Goal: Transaction & Acquisition: Purchase product/service

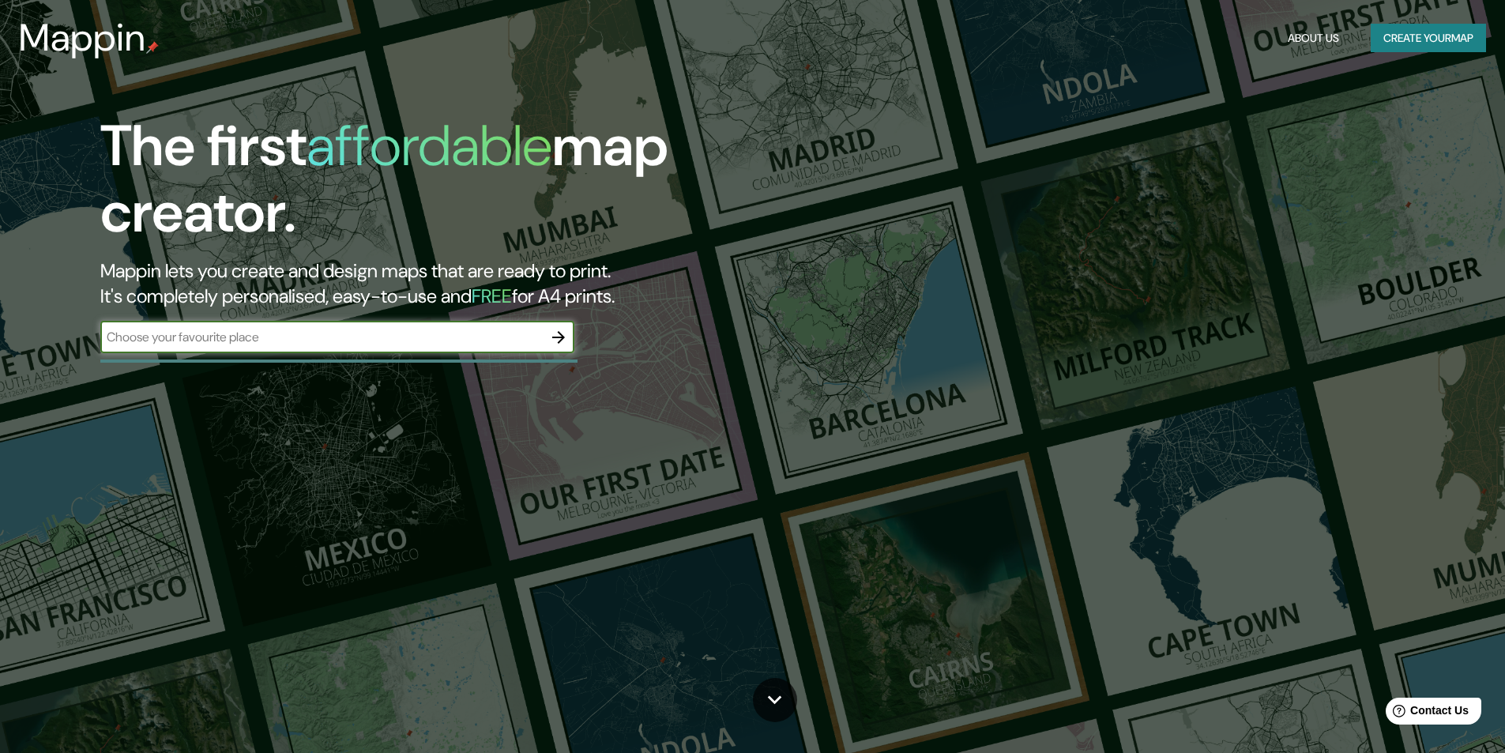
click at [439, 344] on input "text" at bounding box center [321, 337] width 442 height 18
click at [560, 335] on icon "button" at bounding box center [558, 337] width 19 height 19
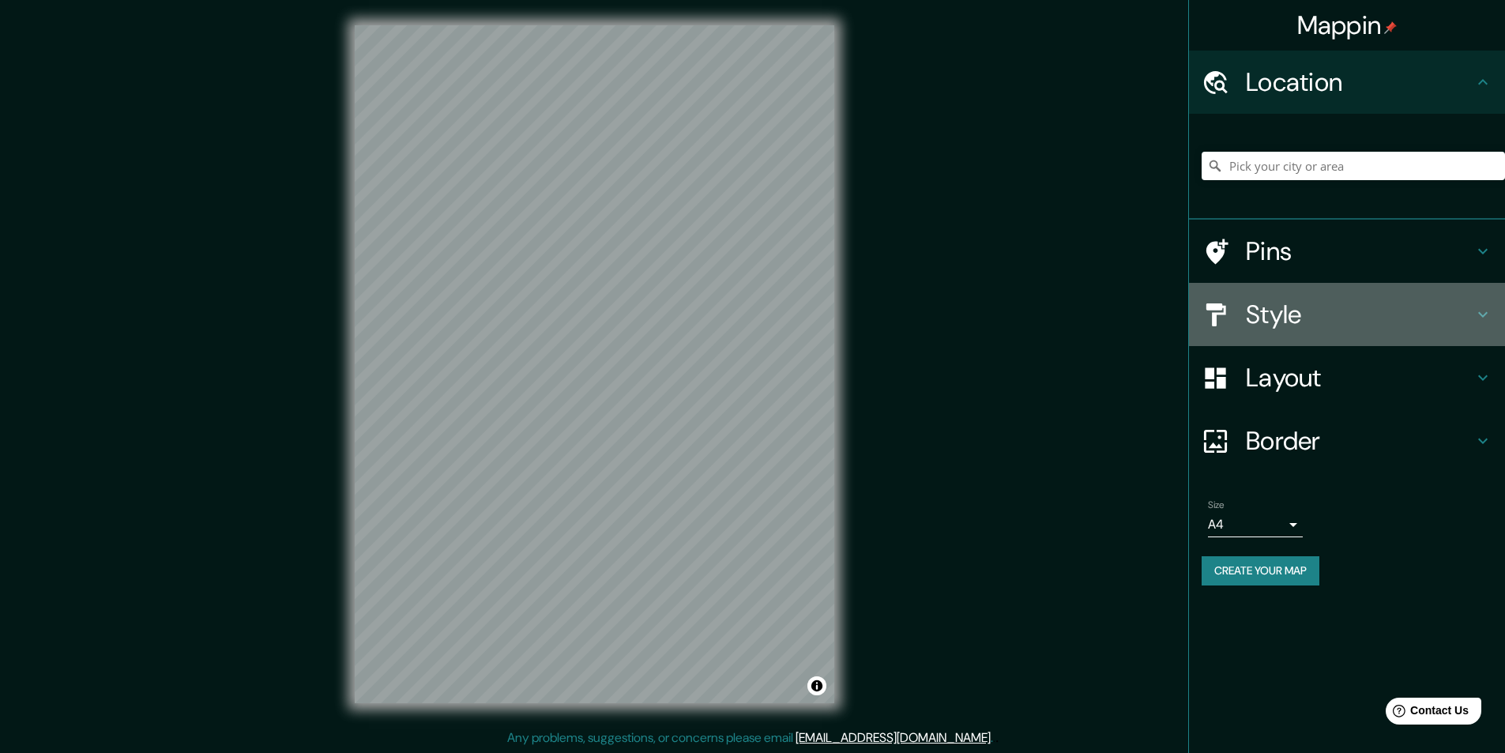
click at [1497, 317] on div "Style" at bounding box center [1347, 314] width 316 height 63
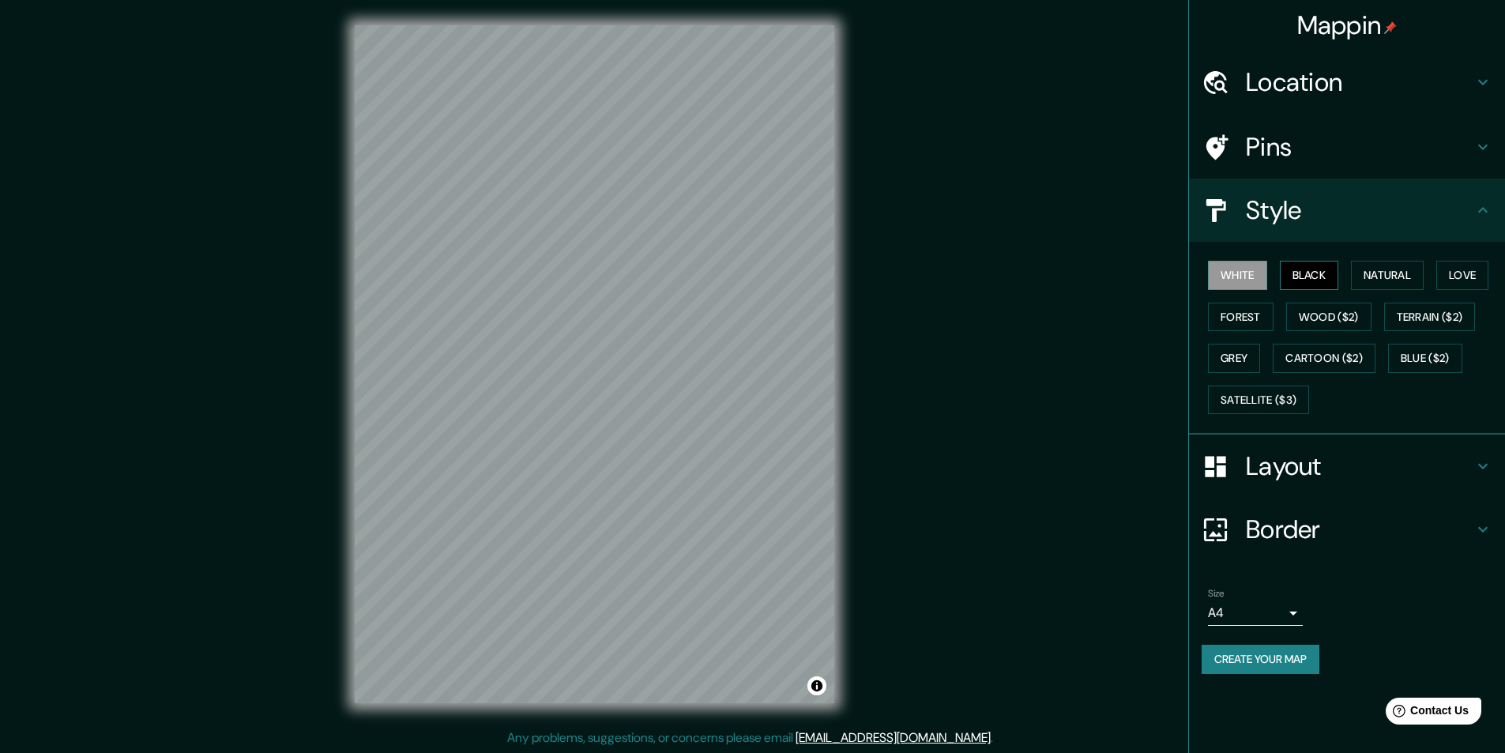
click at [1299, 277] on button "Black" at bounding box center [1309, 275] width 59 height 29
click at [1389, 277] on button "Natural" at bounding box center [1387, 275] width 73 height 29
click at [1260, 316] on button "Forest" at bounding box center [1241, 317] width 66 height 29
click at [1335, 323] on button "Wood ($2)" at bounding box center [1328, 317] width 85 height 29
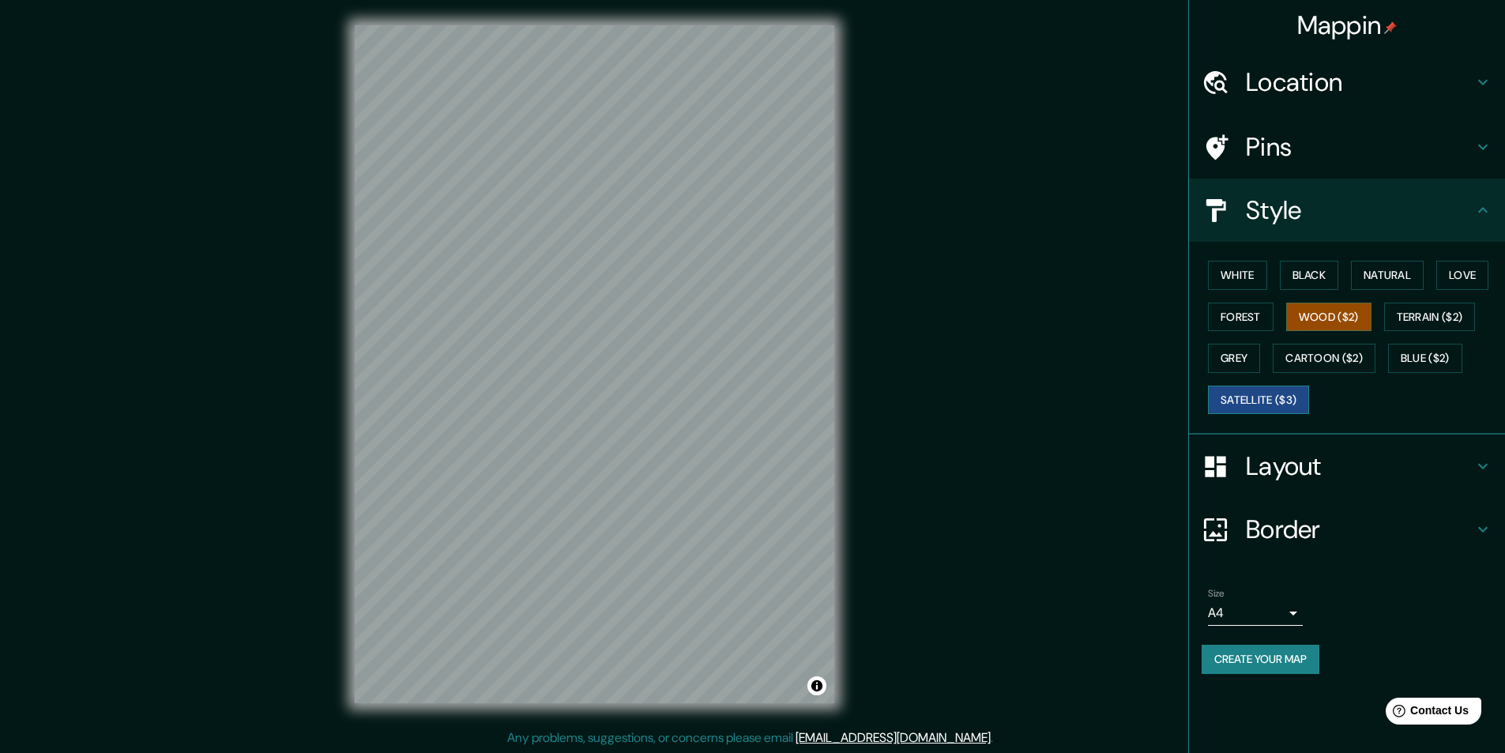
click at [1261, 399] on button "Satellite ($3)" at bounding box center [1258, 400] width 101 height 29
click at [1489, 461] on icon at bounding box center [1483, 466] width 19 height 19
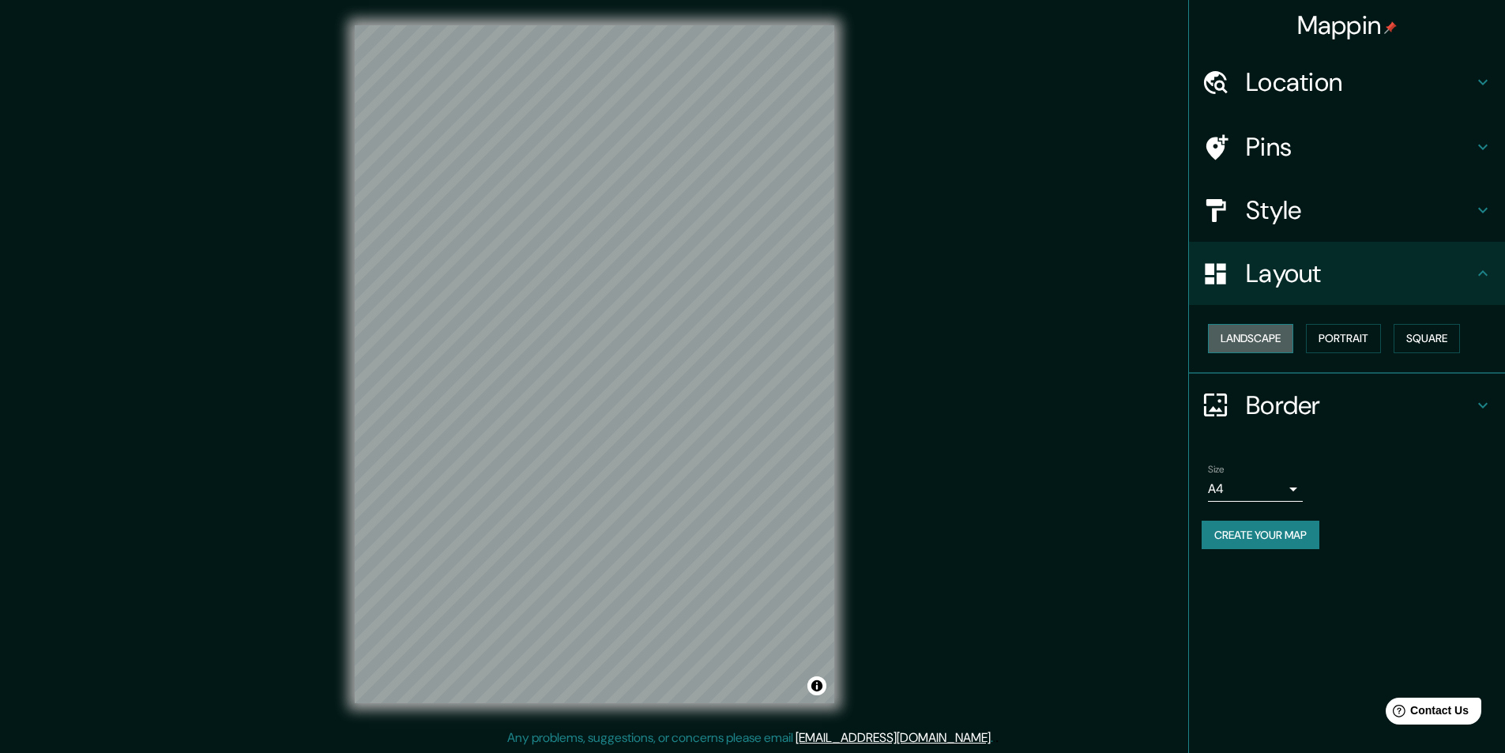
click at [1270, 344] on button "Landscape" at bounding box center [1250, 338] width 85 height 29
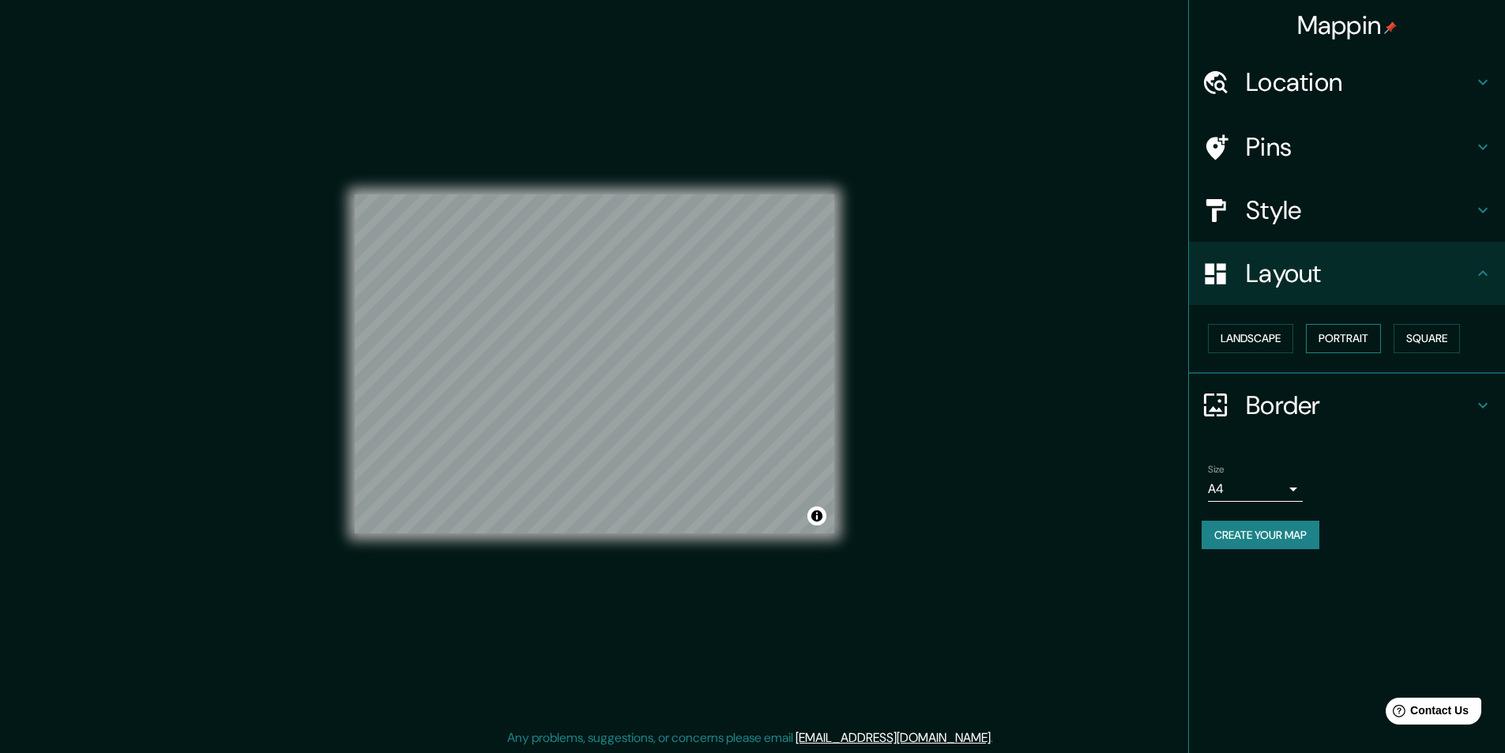
click at [1346, 341] on button "Portrait" at bounding box center [1343, 338] width 75 height 29
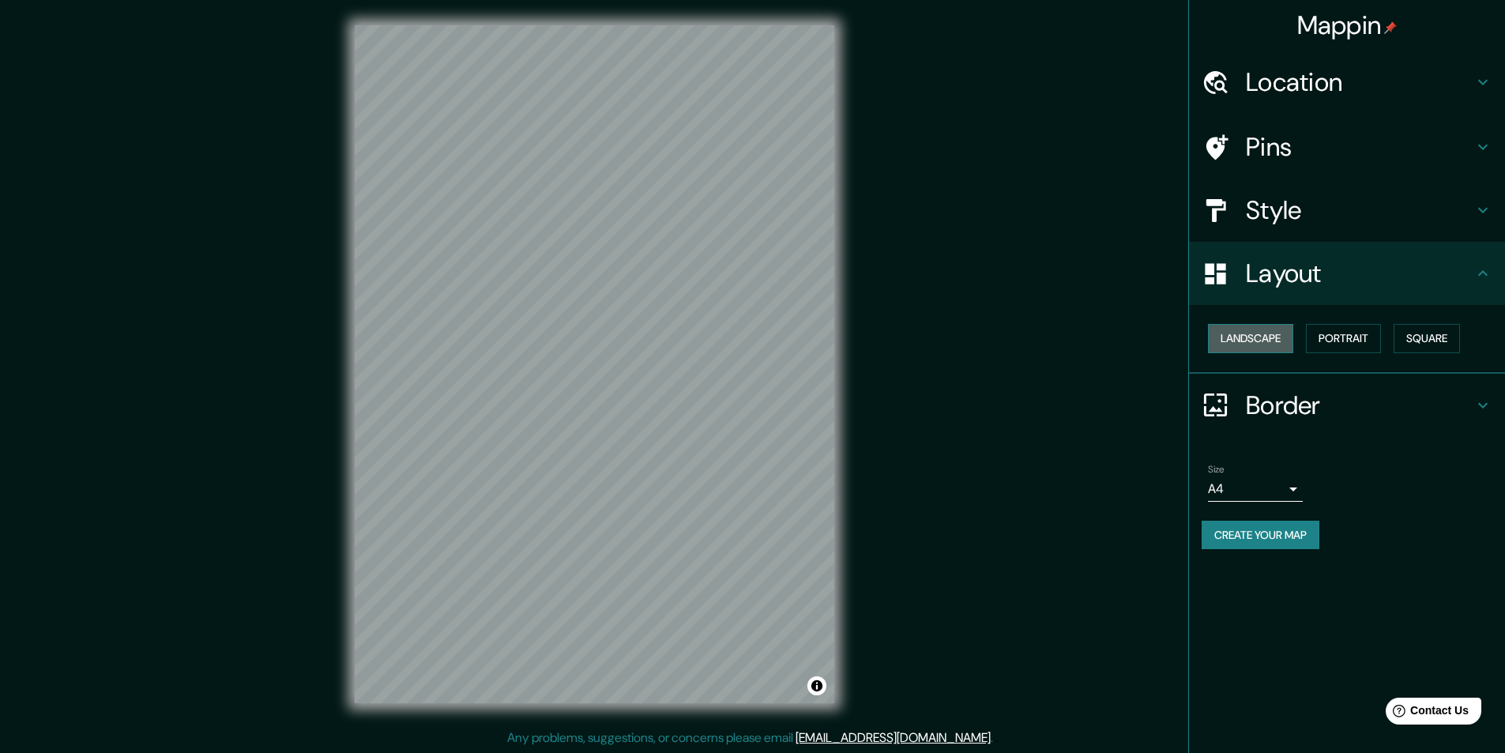
click at [1227, 344] on button "Landscape" at bounding box center [1250, 338] width 85 height 29
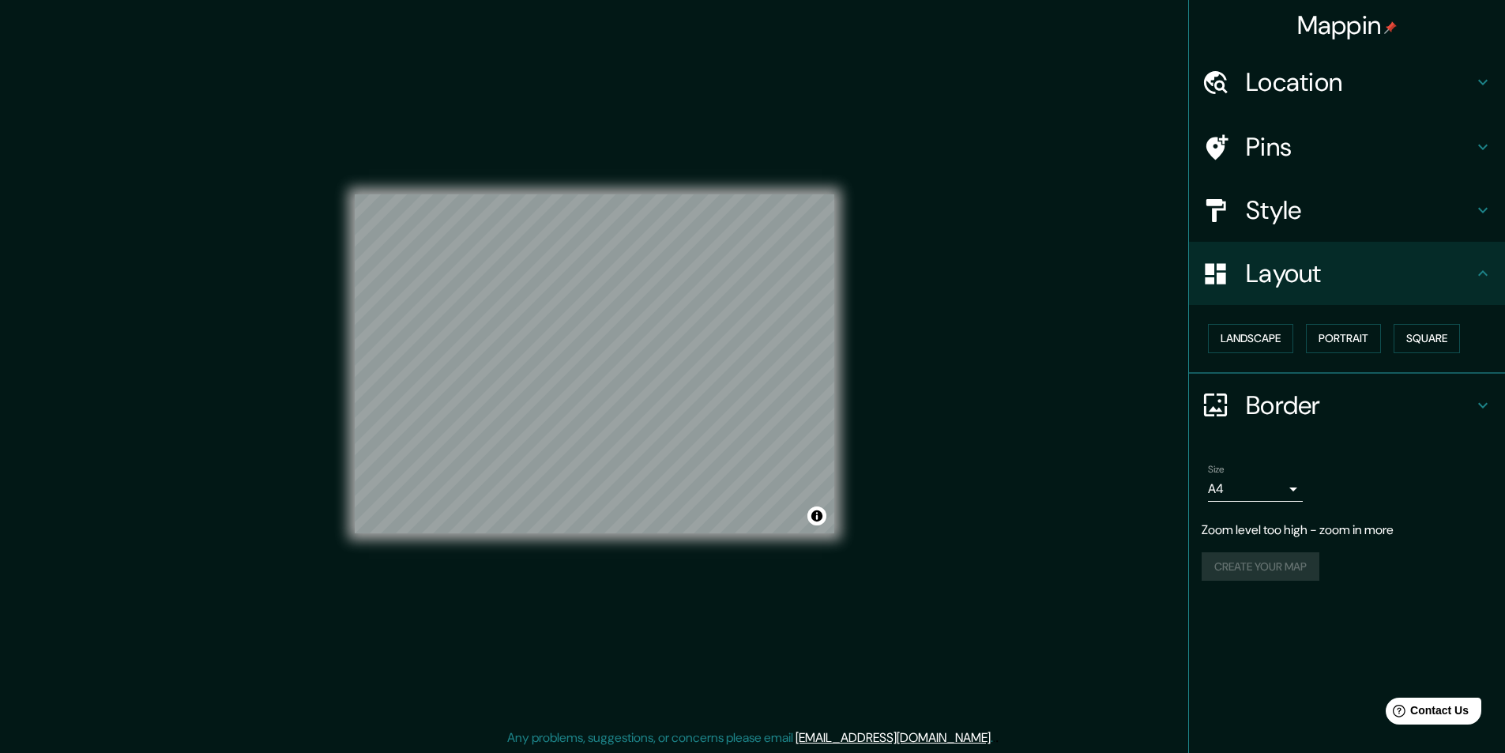
click at [1443, 205] on h4 "Style" at bounding box center [1360, 210] width 228 height 32
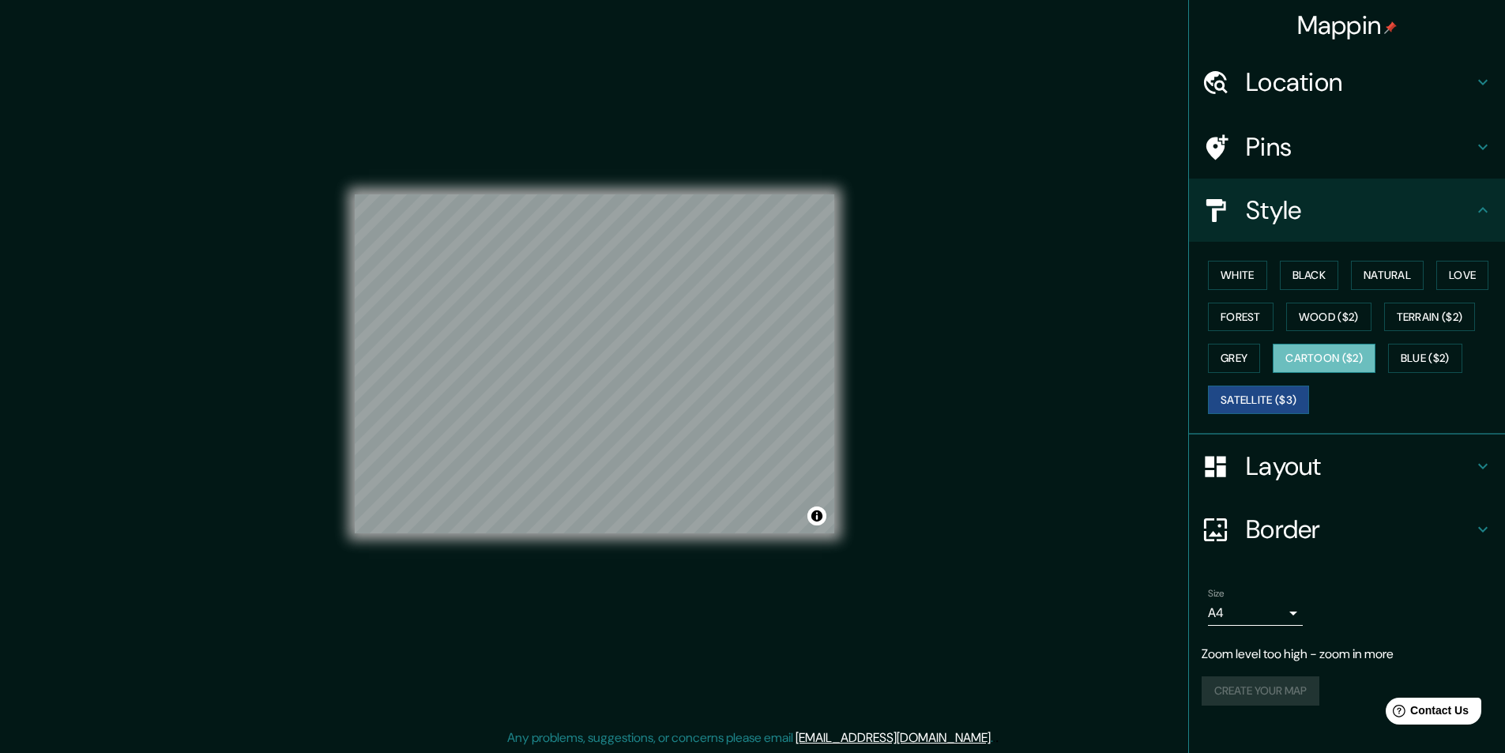
click at [1341, 368] on button "Cartoon ($2)" at bounding box center [1324, 358] width 103 height 29
click at [1257, 357] on button "Grey" at bounding box center [1234, 358] width 52 height 29
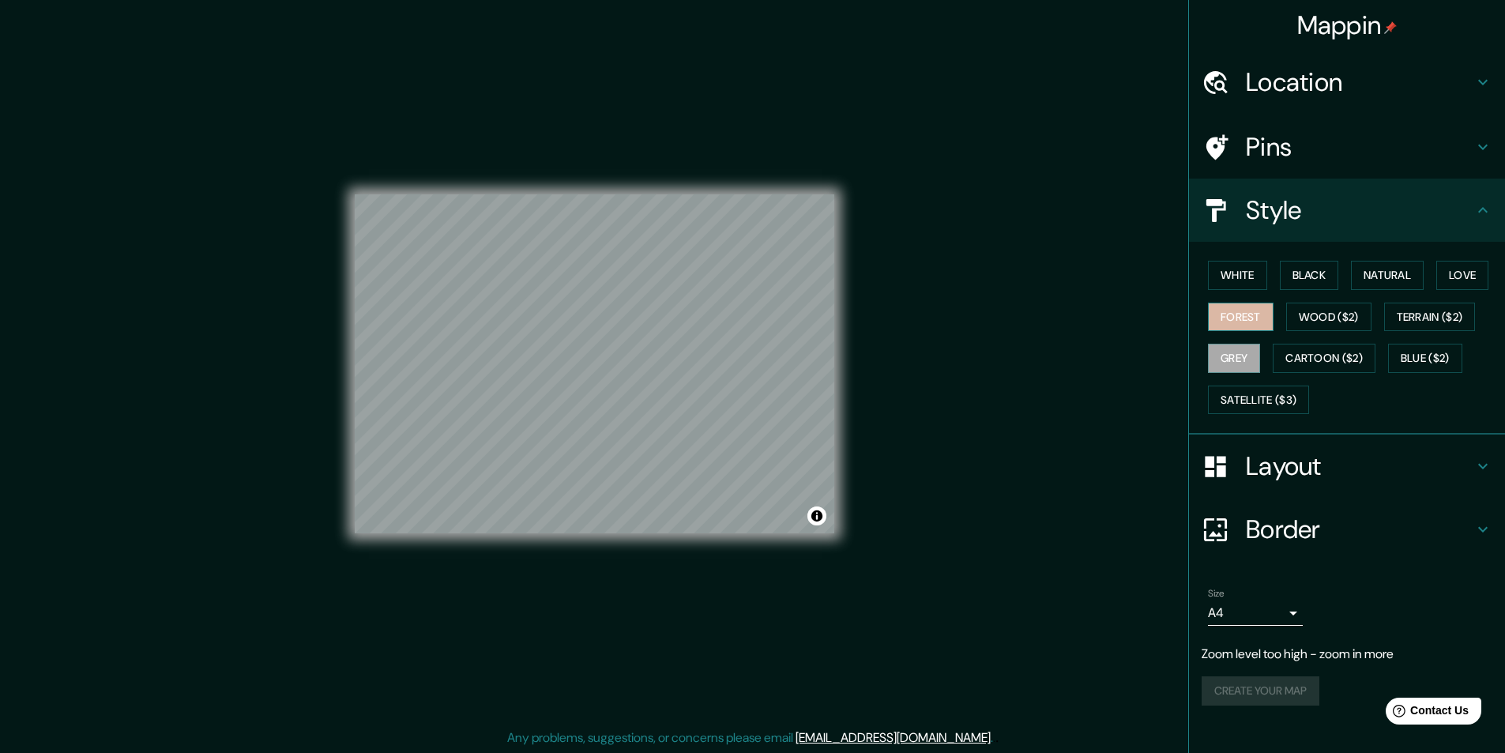
click at [1244, 319] on button "Forest" at bounding box center [1241, 317] width 66 height 29
click at [1314, 318] on button "Wood ($2)" at bounding box center [1328, 317] width 85 height 29
click at [1398, 316] on button "Terrain ($2)" at bounding box center [1430, 317] width 92 height 29
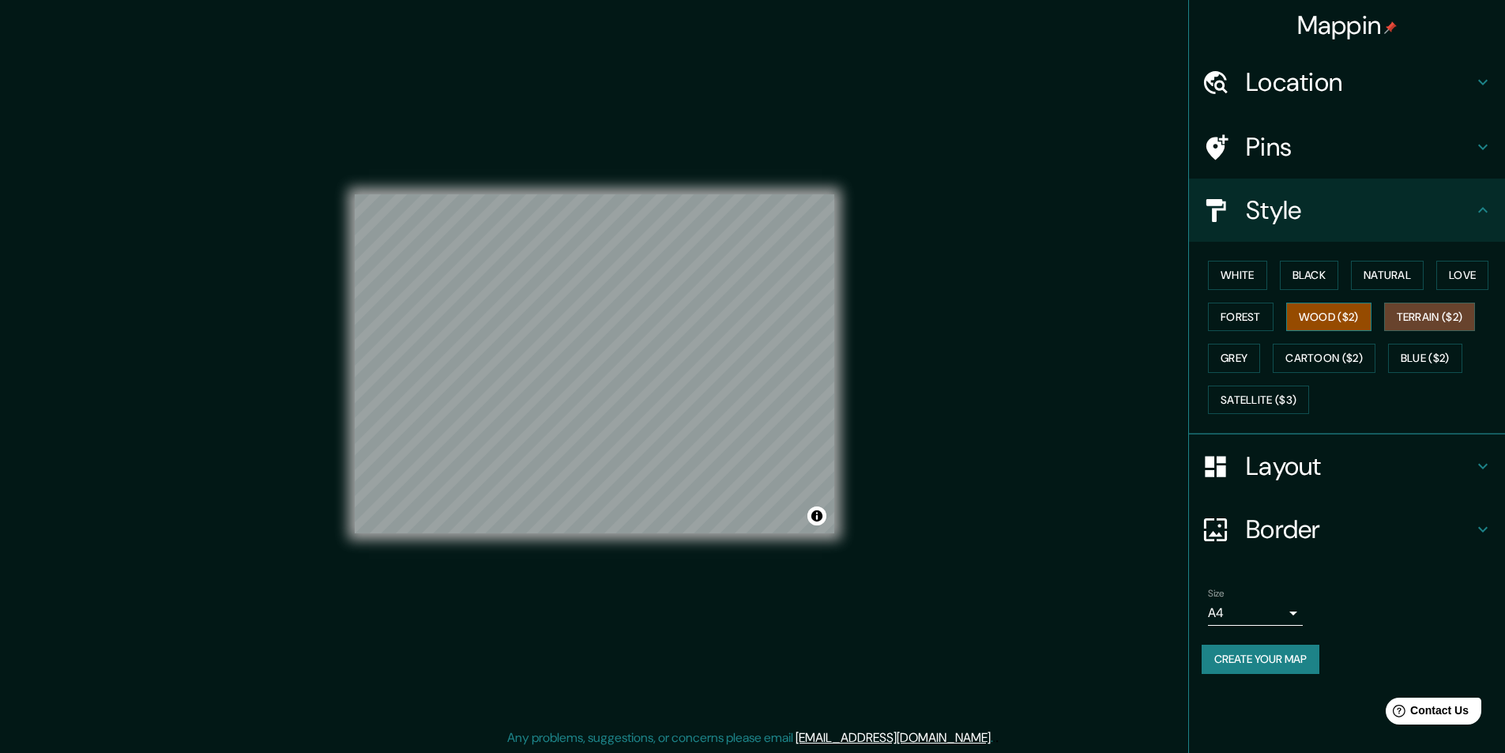
click at [1313, 318] on button "Wood ($2)" at bounding box center [1328, 317] width 85 height 29
click at [1410, 273] on button "Natural" at bounding box center [1387, 275] width 73 height 29
click at [1240, 322] on button "Forest" at bounding box center [1241, 317] width 66 height 29
click at [1312, 317] on button "Wood ($2)" at bounding box center [1328, 317] width 85 height 29
click at [1416, 313] on button "Terrain ($2)" at bounding box center [1430, 317] width 92 height 29
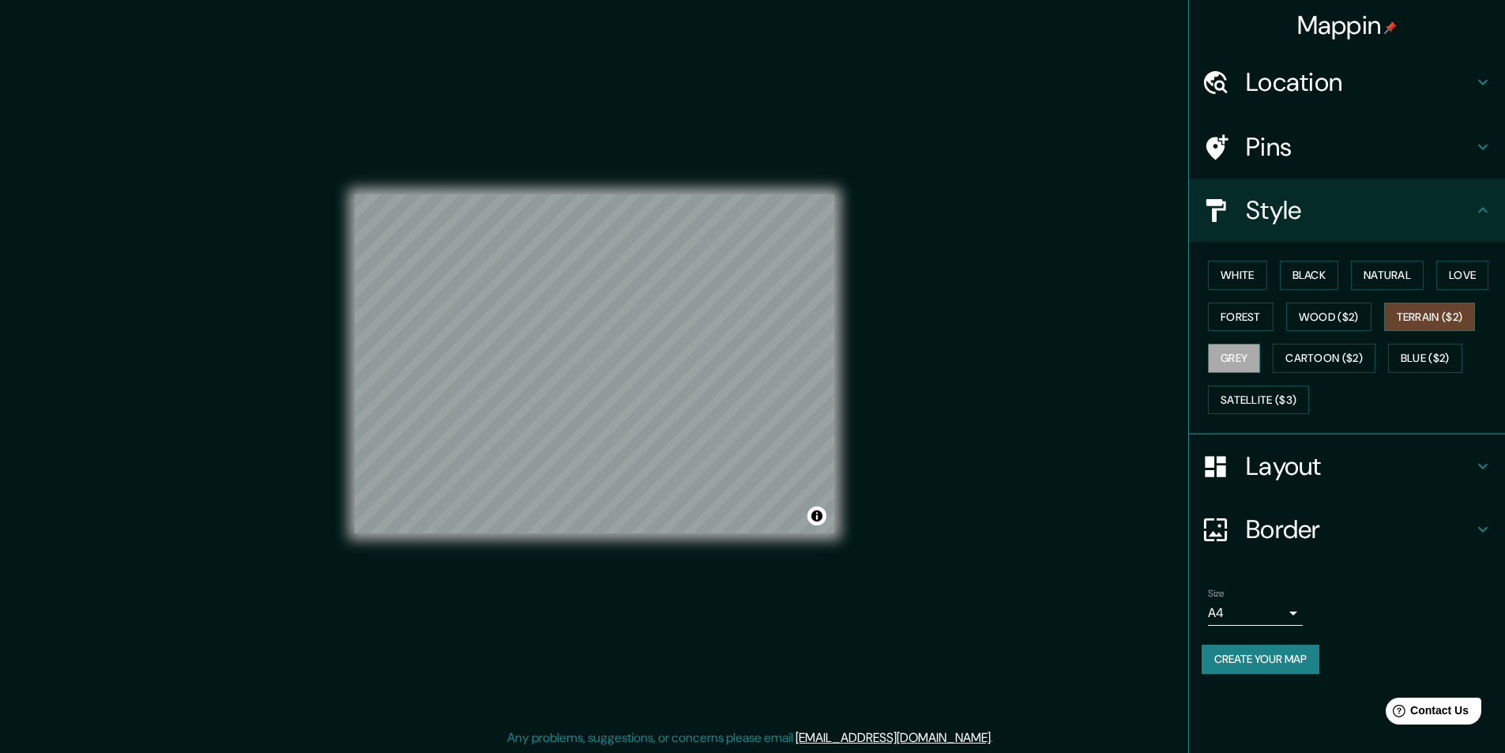
click at [1243, 368] on button "Grey" at bounding box center [1234, 358] width 52 height 29
click at [1306, 358] on button "Cartoon ($2)" at bounding box center [1324, 358] width 103 height 29
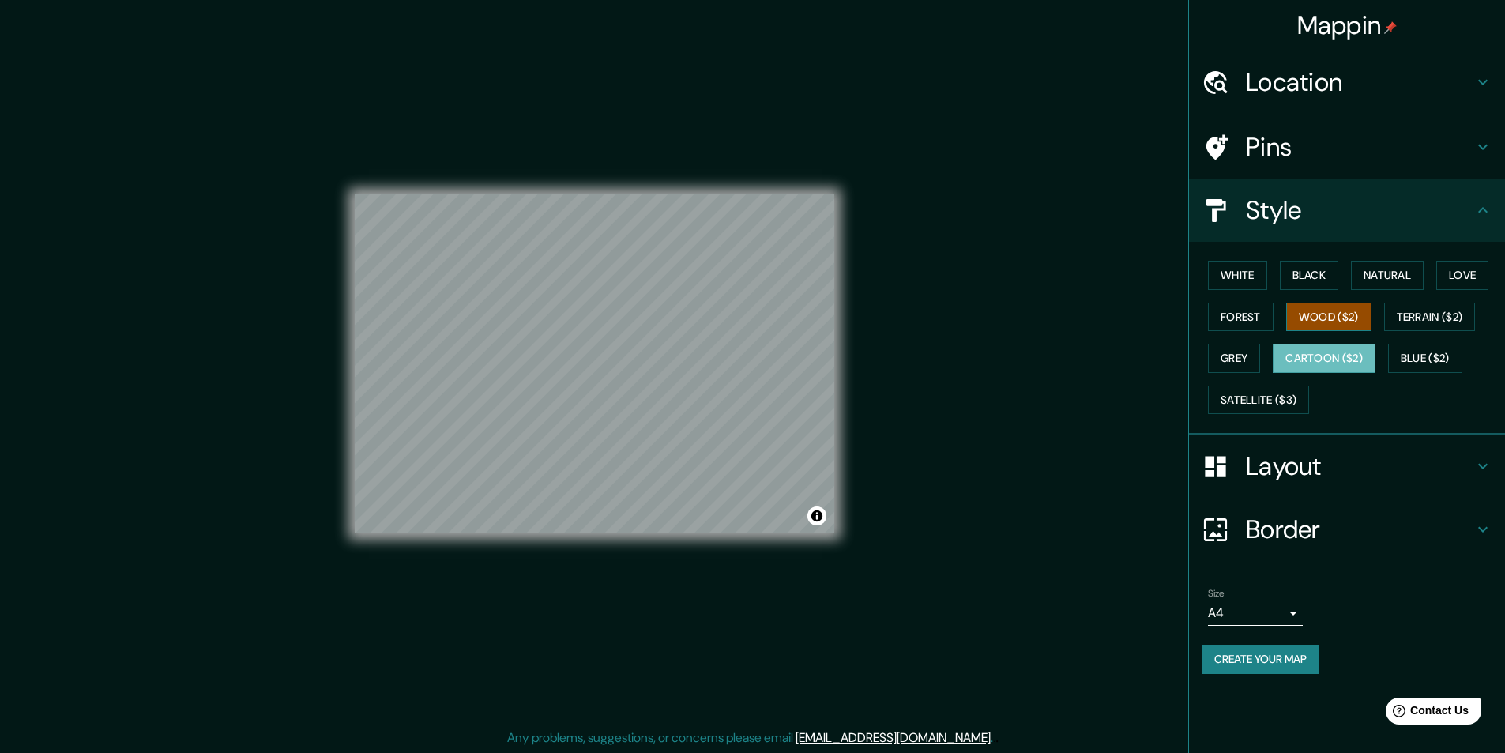
click at [1350, 319] on button "Wood ($2)" at bounding box center [1328, 317] width 85 height 29
click at [1410, 323] on button "Terrain ($2)" at bounding box center [1430, 317] width 92 height 29
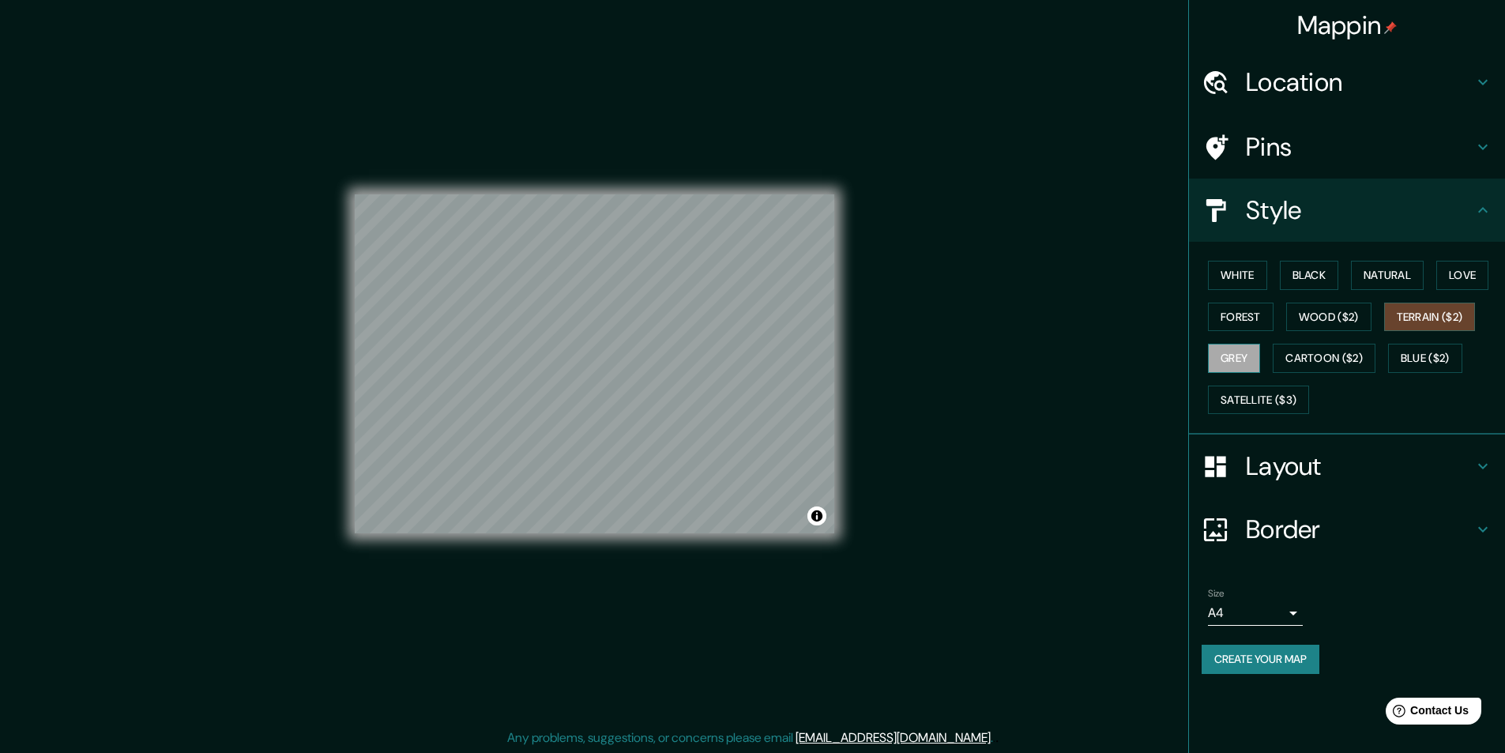
click at [1235, 363] on button "Grey" at bounding box center [1234, 358] width 52 height 29
click at [1342, 320] on button "Wood ($2)" at bounding box center [1328, 317] width 85 height 29
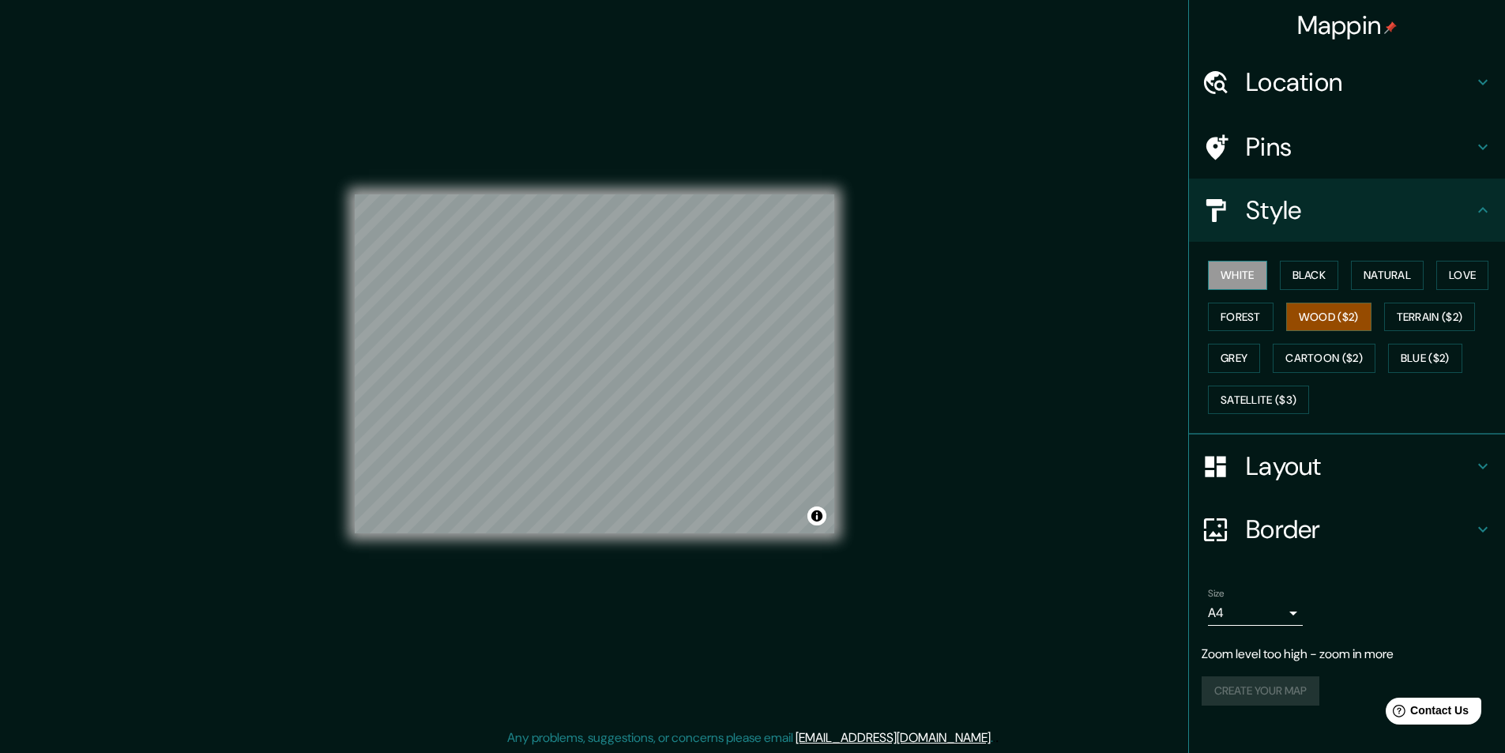
click at [1253, 279] on button "White" at bounding box center [1237, 275] width 59 height 29
click at [1313, 277] on button "Black" at bounding box center [1309, 275] width 59 height 29
click at [1381, 274] on button "Natural" at bounding box center [1387, 275] width 73 height 29
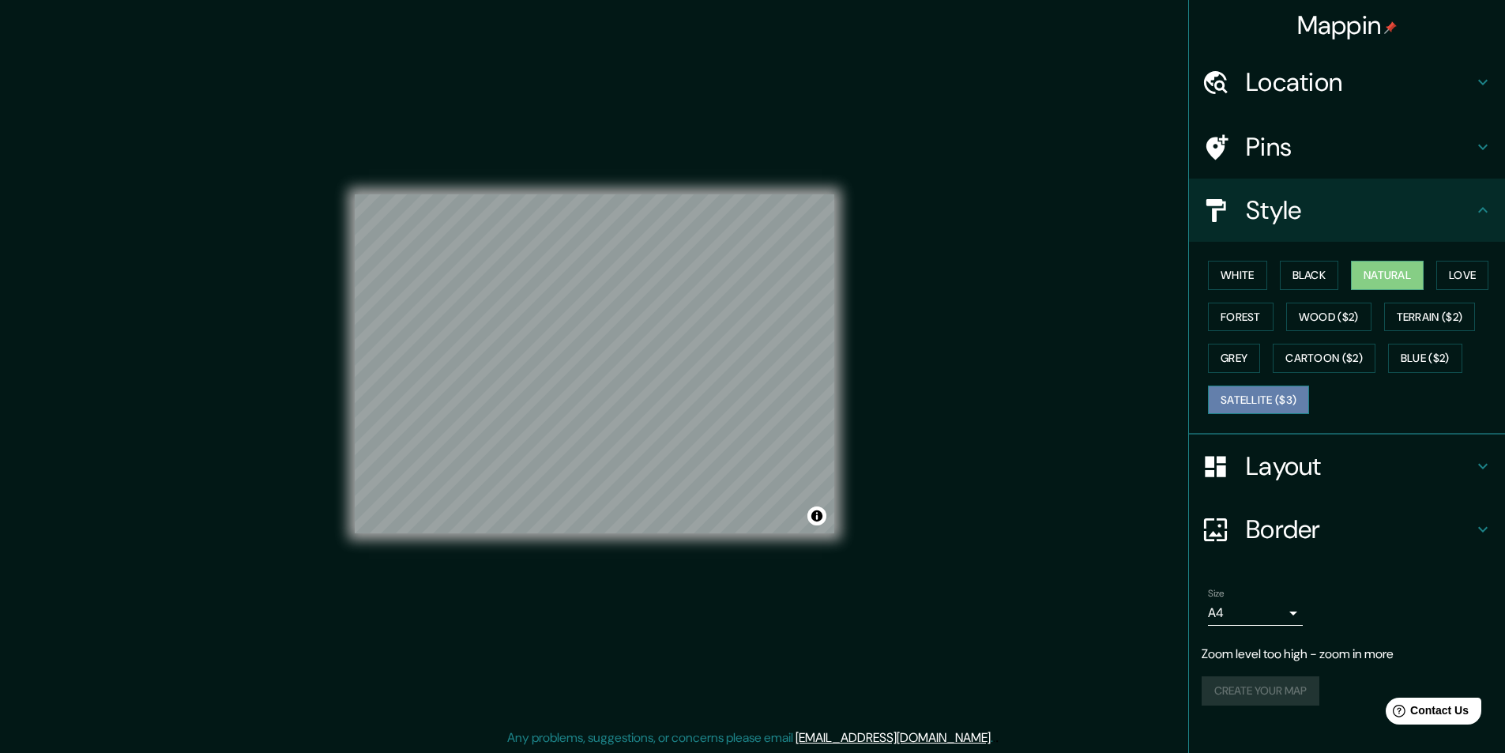
click at [1256, 398] on button "Satellite ($3)" at bounding box center [1258, 400] width 101 height 29
click at [1319, 310] on button "Wood ($2)" at bounding box center [1328, 317] width 85 height 29
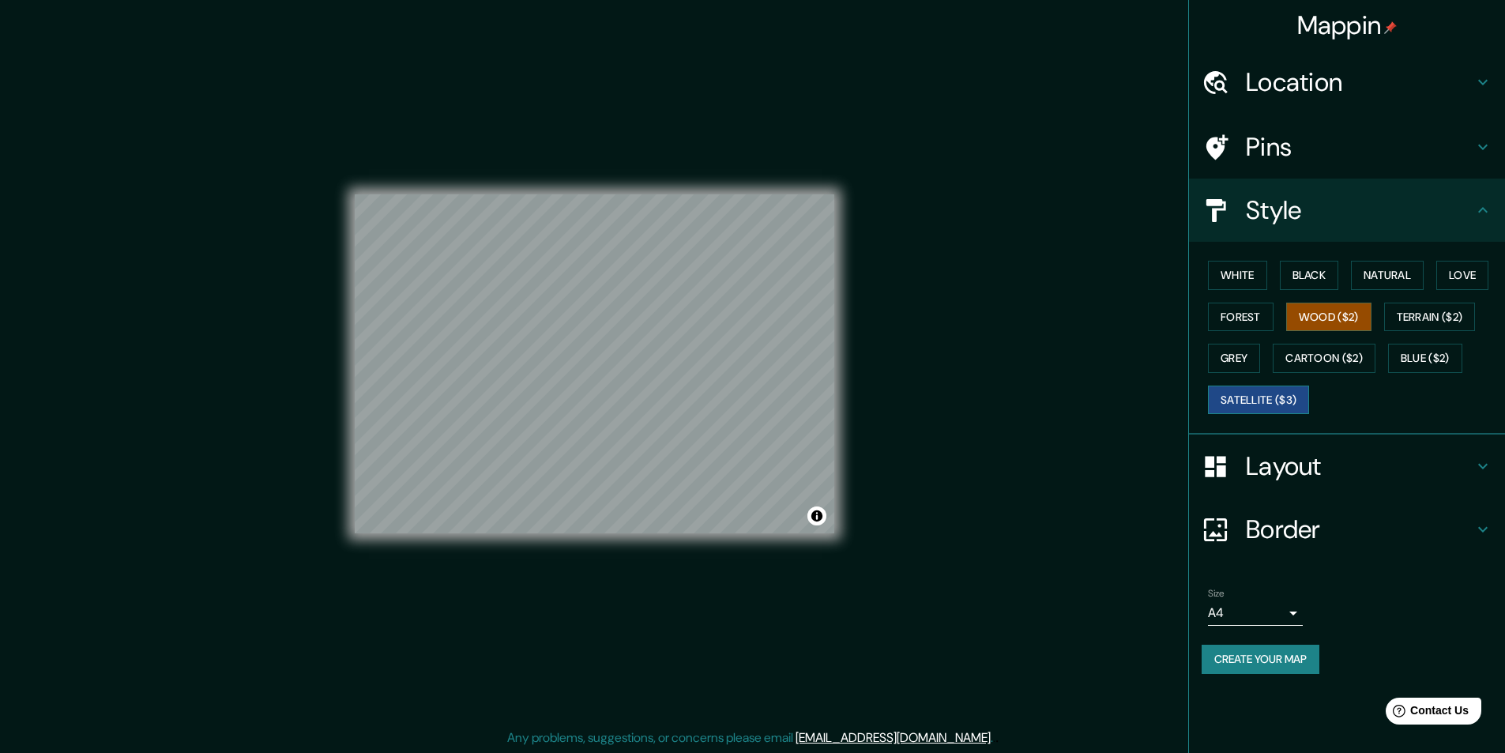
click at [1288, 399] on button "Satellite ($3)" at bounding box center [1258, 400] width 101 height 29
click at [1409, 325] on button "Terrain ($2)" at bounding box center [1430, 317] width 92 height 29
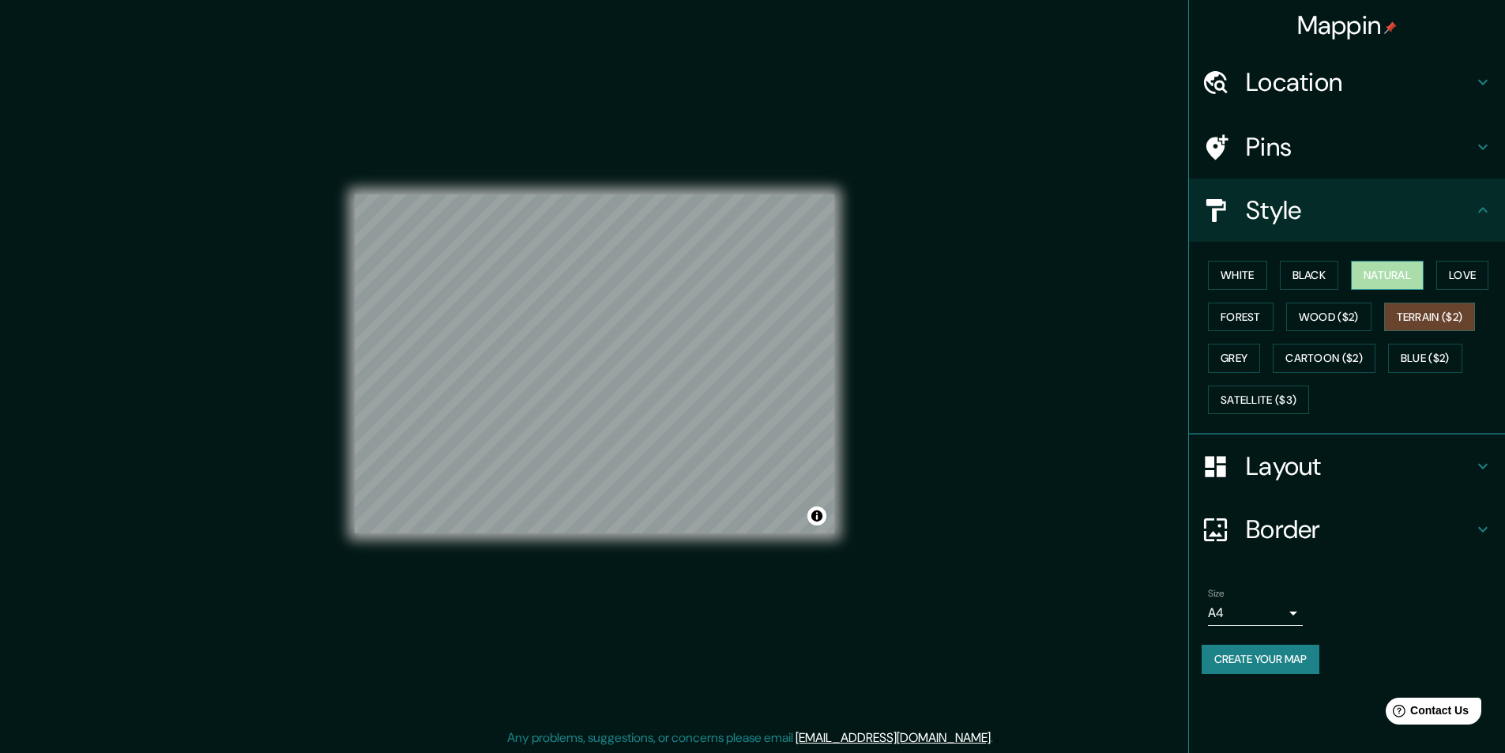
click at [1402, 274] on button "Natural" at bounding box center [1387, 275] width 73 height 29
click at [1307, 280] on button "Black" at bounding box center [1309, 275] width 59 height 29
click at [1261, 283] on button "White" at bounding box center [1237, 275] width 59 height 29
click at [1258, 351] on button "Grey" at bounding box center [1234, 358] width 52 height 29
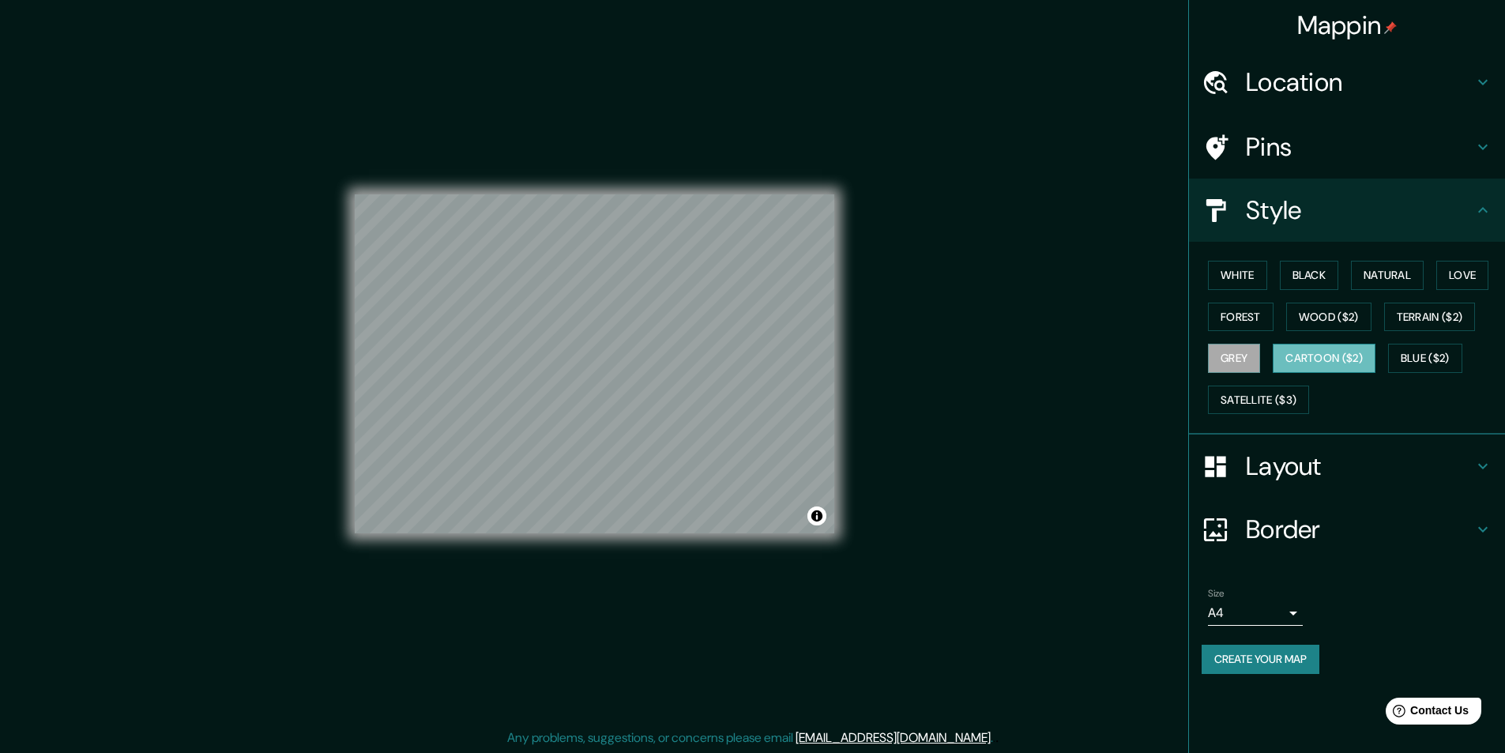
click at [1297, 364] on button "Cartoon ($2)" at bounding box center [1324, 358] width 103 height 29
click at [1273, 398] on button "Satellite ($3)" at bounding box center [1258, 400] width 101 height 29
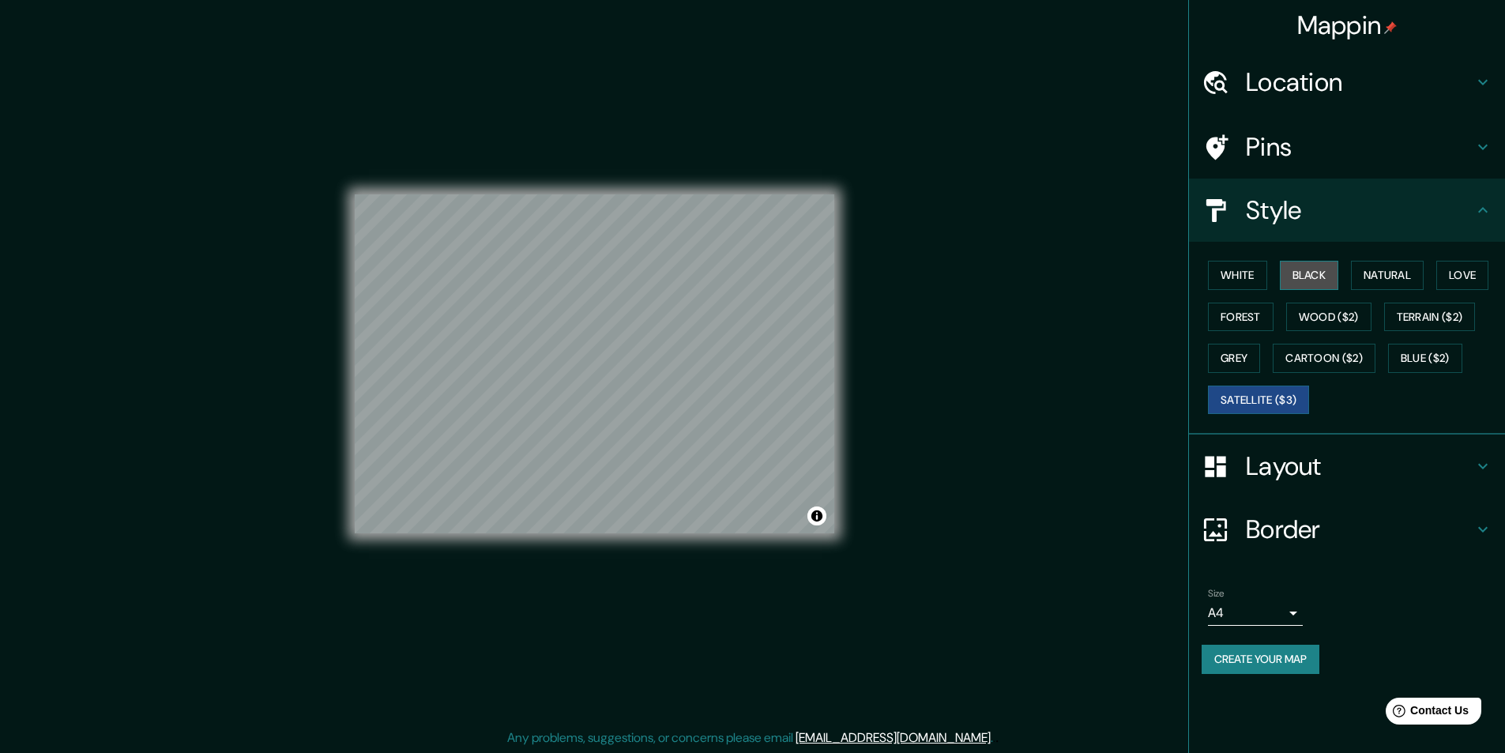
click at [1303, 277] on button "Black" at bounding box center [1309, 275] width 59 height 29
click at [1285, 396] on button "Satellite ($3)" at bounding box center [1258, 400] width 101 height 29
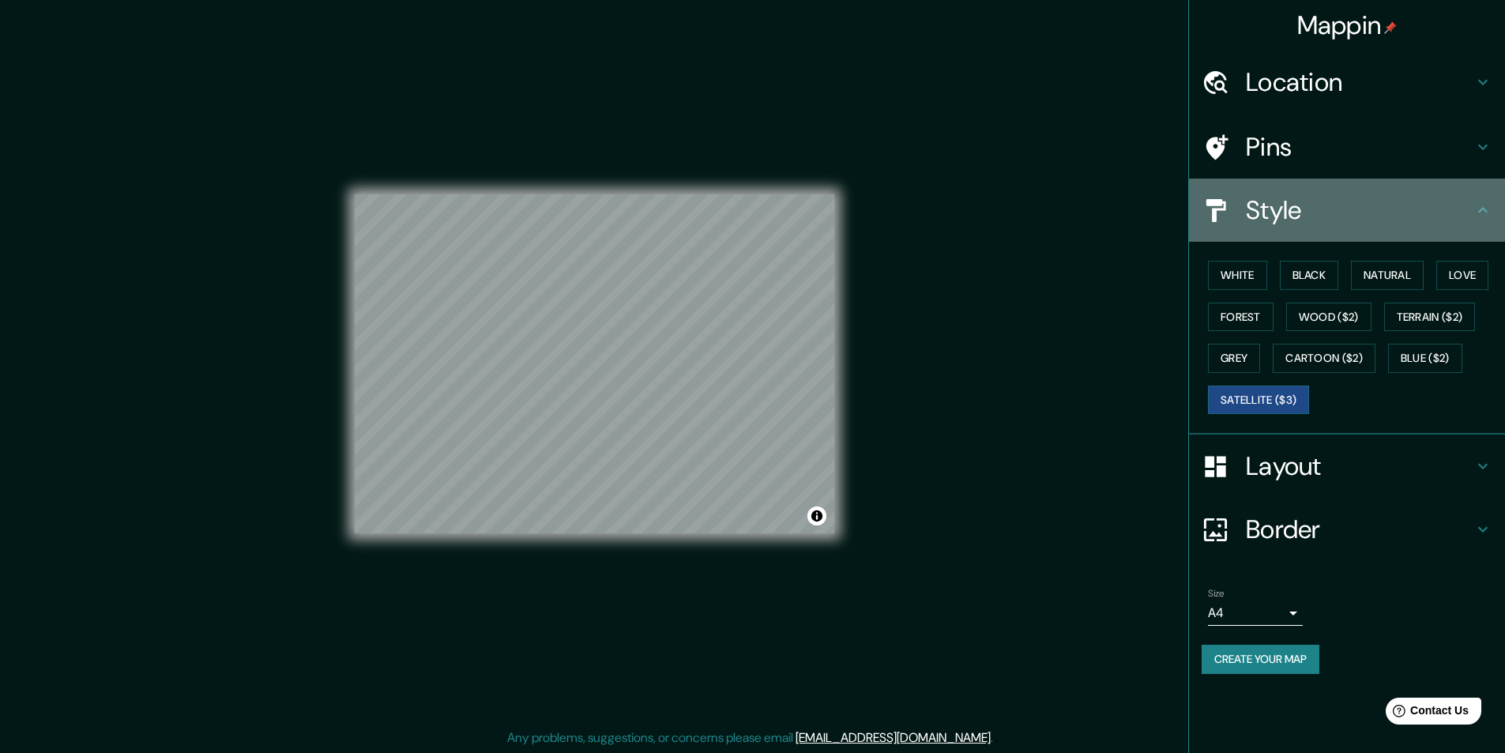
click at [1481, 207] on icon at bounding box center [1483, 210] width 19 height 19
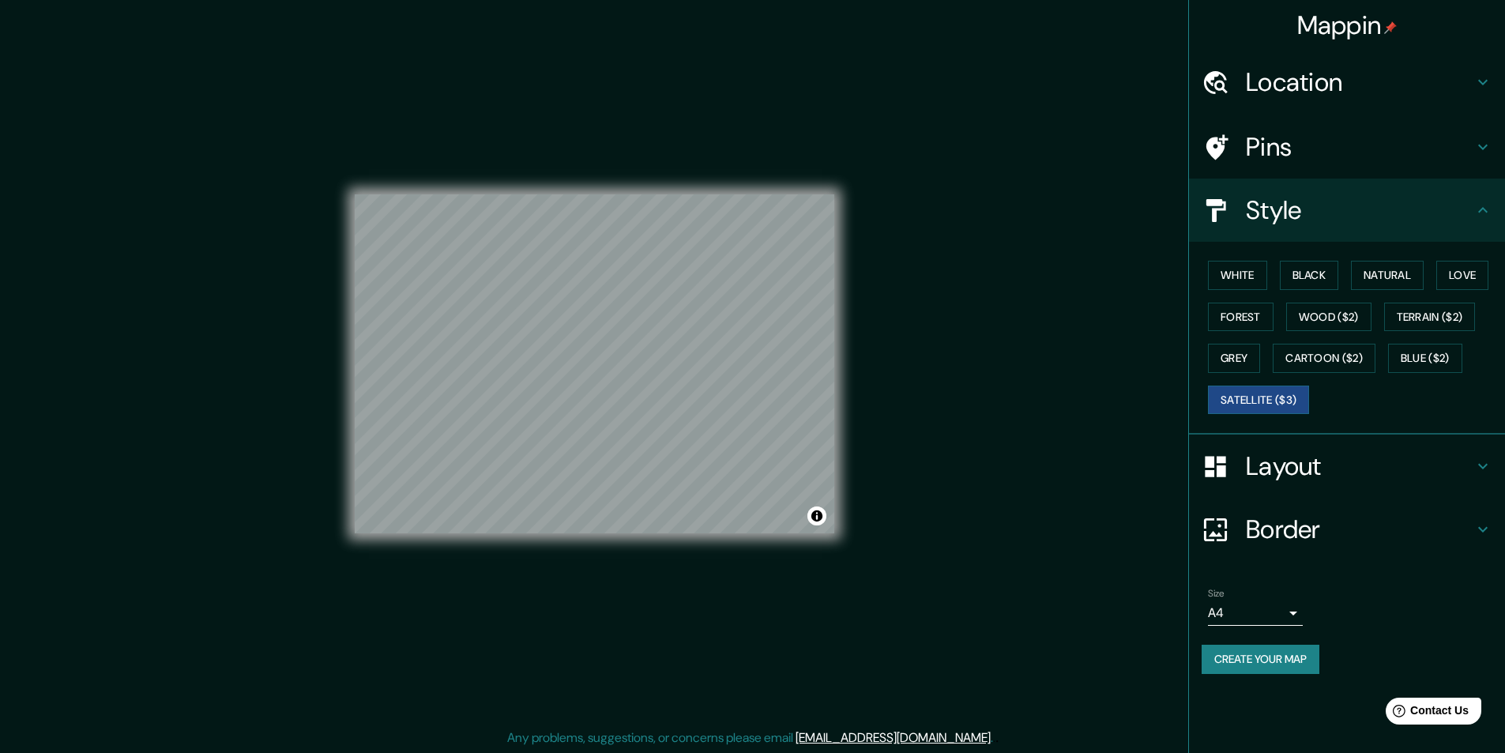
click at [1483, 197] on div "Style" at bounding box center [1347, 210] width 316 height 63
click at [1474, 469] on icon at bounding box center [1483, 466] width 19 height 19
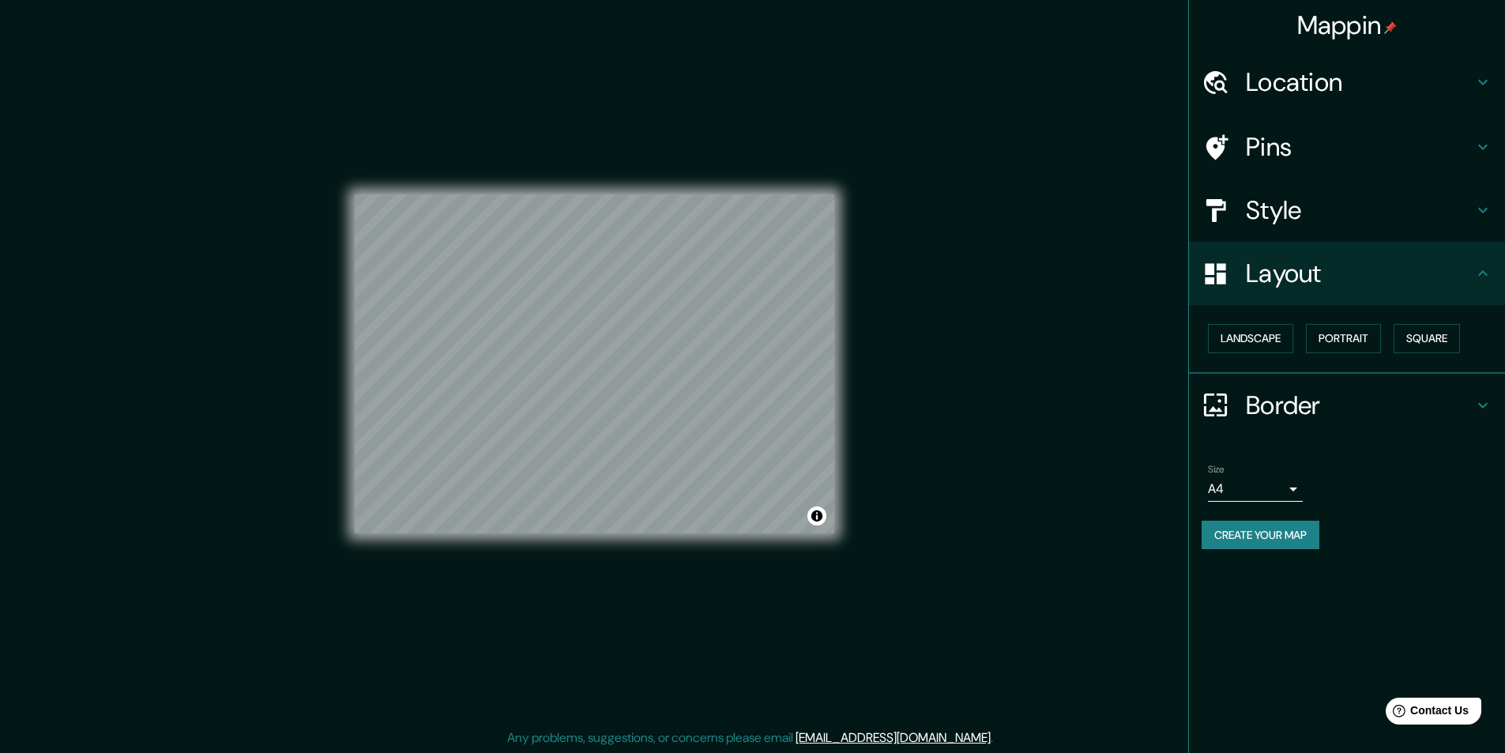
click at [1488, 404] on icon at bounding box center [1483, 405] width 19 height 19
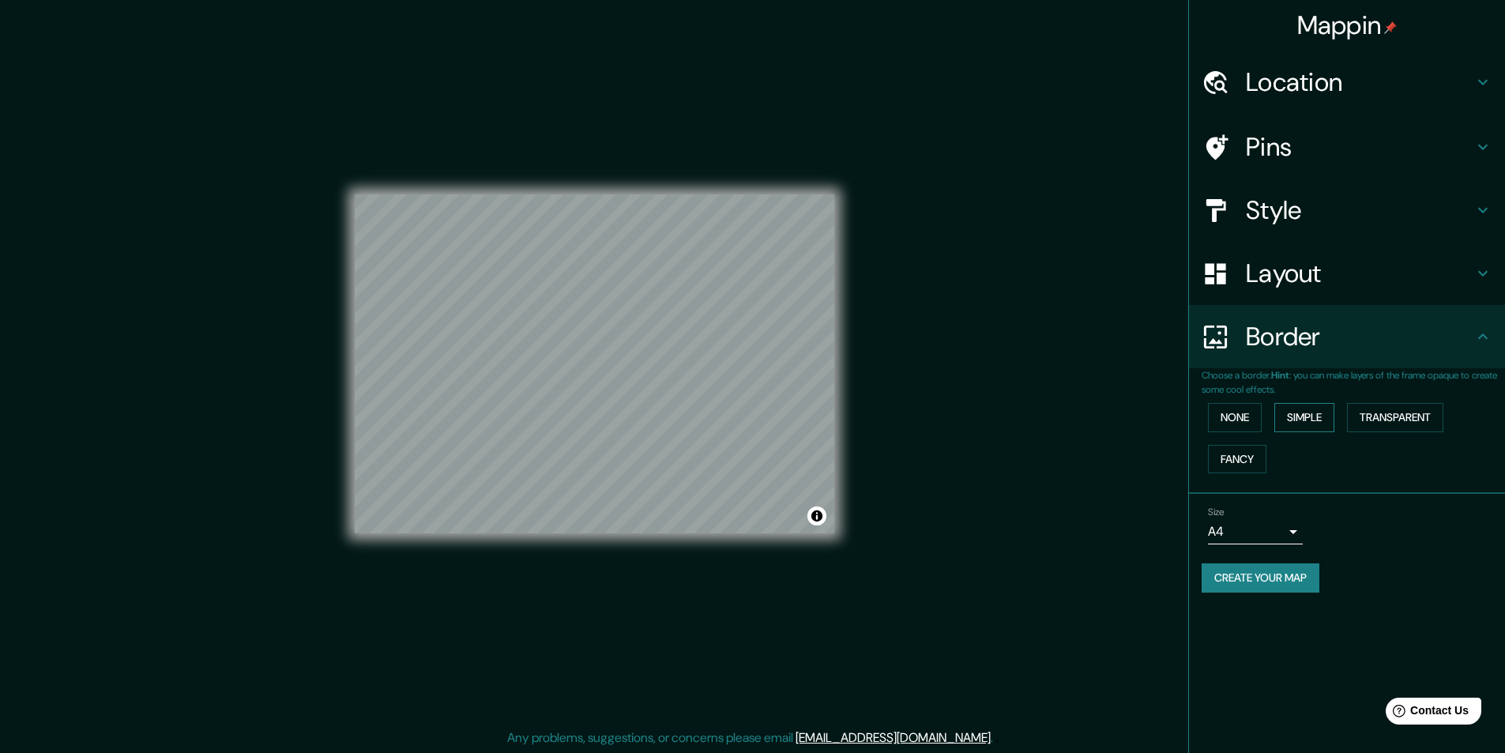
click at [1312, 420] on button "Simple" at bounding box center [1304, 417] width 60 height 29
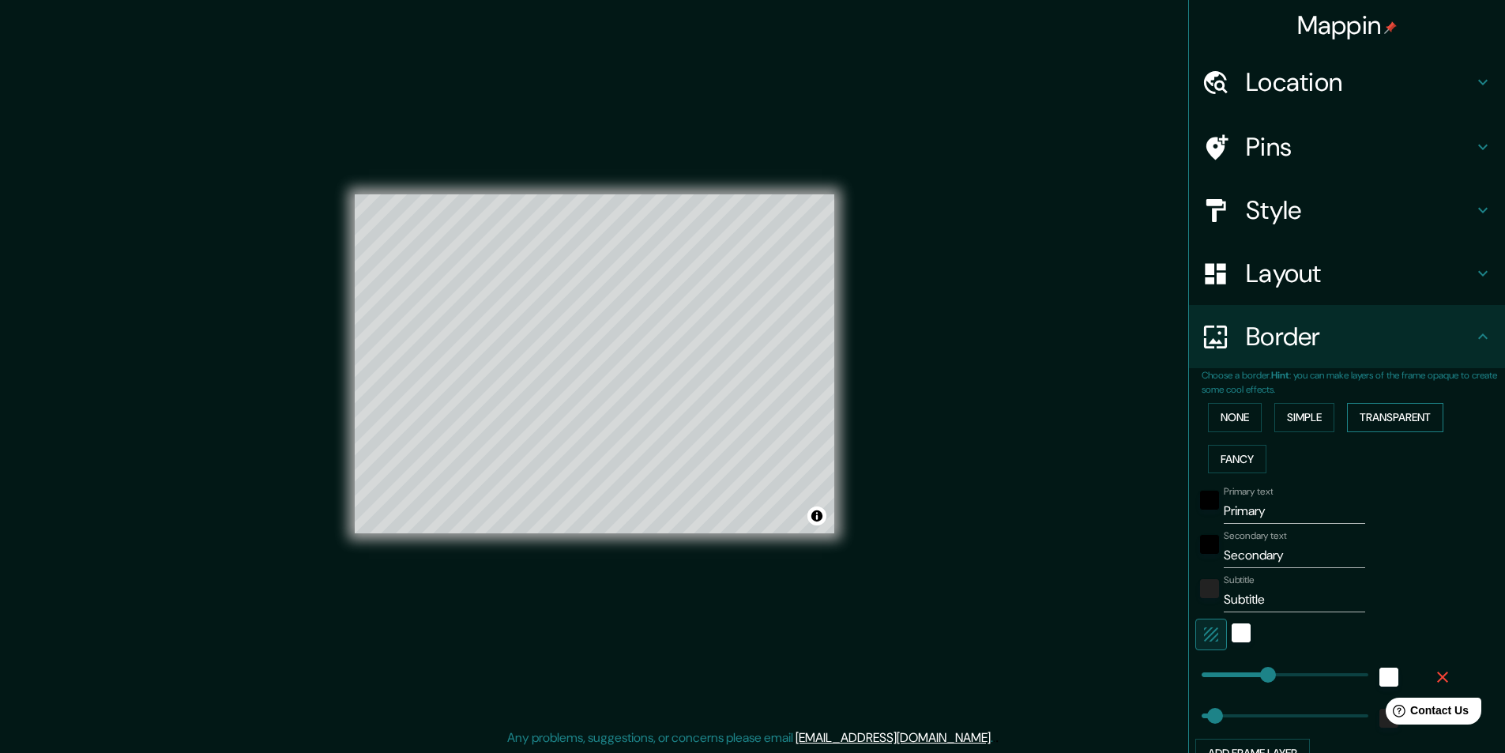
click at [1352, 419] on button "Transparent" at bounding box center [1395, 417] width 96 height 29
click at [1225, 460] on button "Fancy" at bounding box center [1237, 459] width 58 height 29
click at [1388, 417] on button "Transparent" at bounding box center [1395, 417] width 96 height 29
click at [904, 325] on div "Mappin Location Pins Style Layout Border Choose a border. Hint : you can make l…" at bounding box center [752, 377] width 1505 height 754
click at [985, 318] on div "Mappin Location Pins Style Layout Border Choose a border. Hint : you can make l…" at bounding box center [752, 377] width 1505 height 754
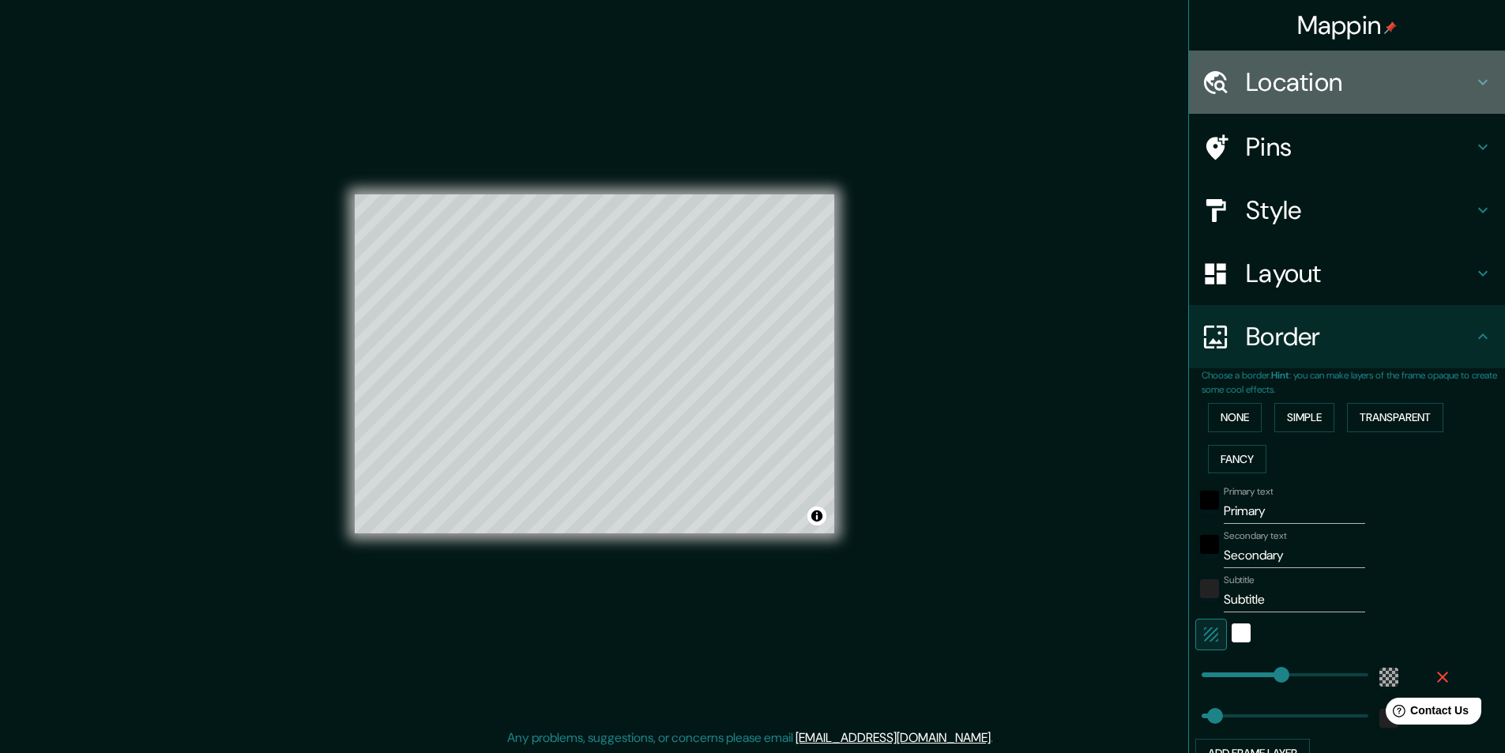
click at [1455, 71] on h4 "Location" at bounding box center [1360, 82] width 228 height 32
type input "291"
type input "49"
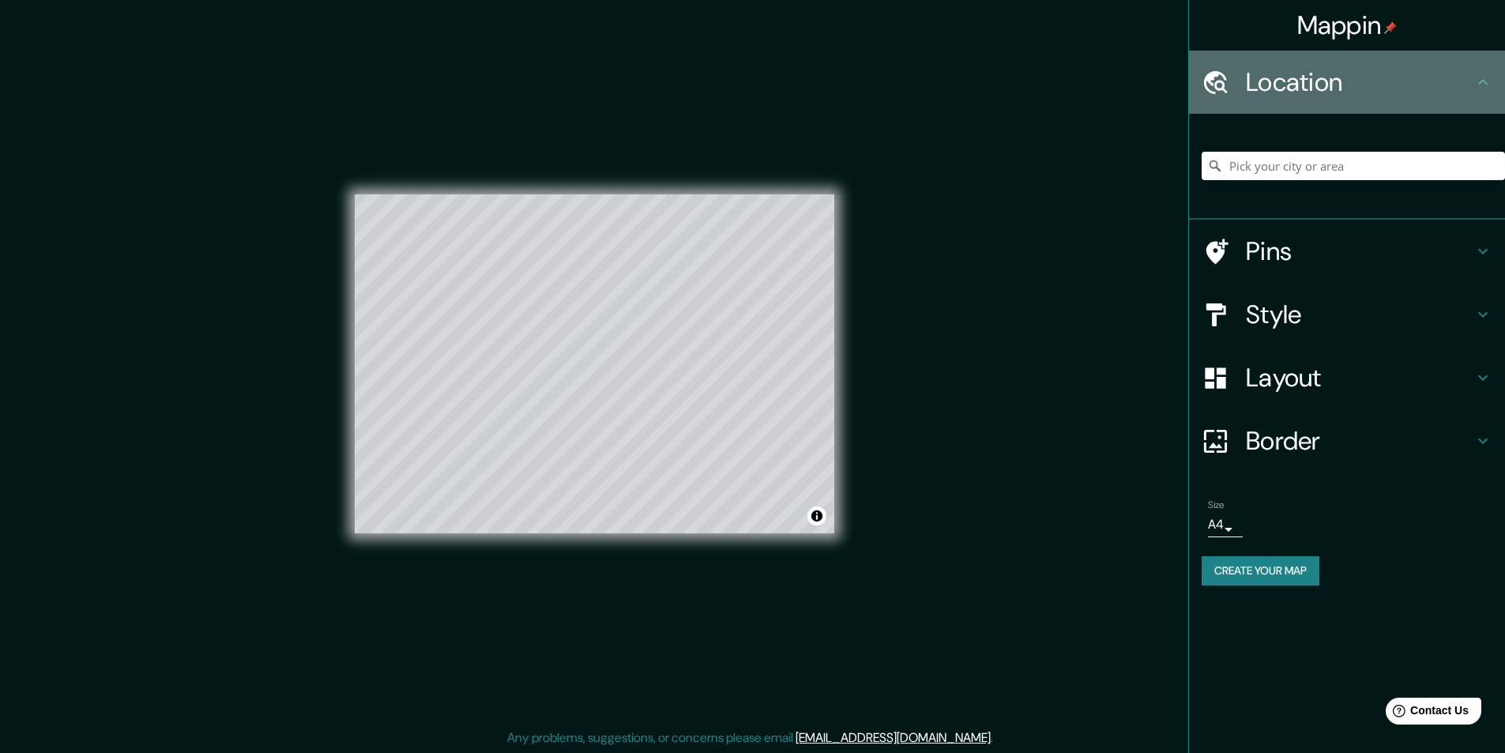
click at [1457, 71] on h4 "Location" at bounding box center [1360, 82] width 228 height 32
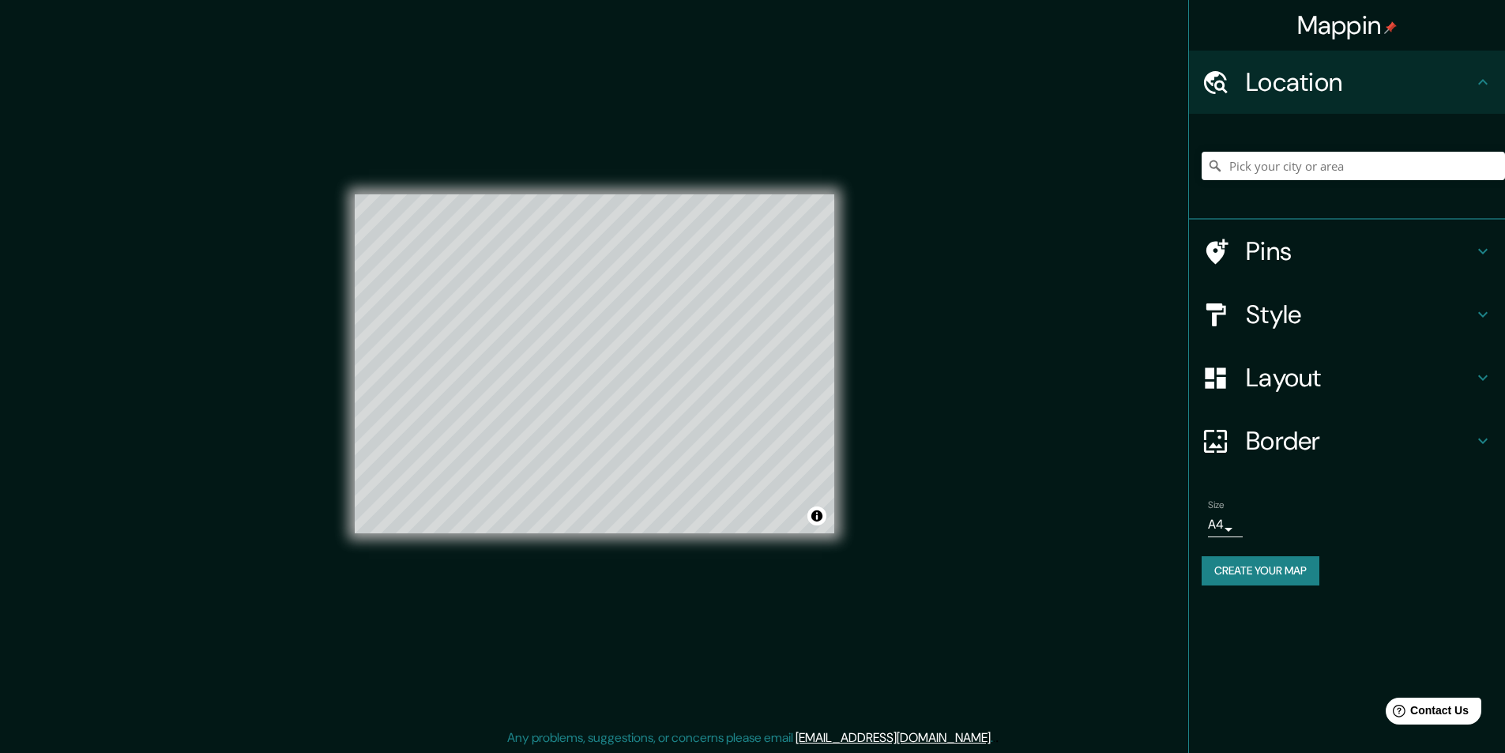
click at [1016, 408] on div "Mappin Location Pins Style Layout Border Choose a border. Hint : you can make l…" at bounding box center [752, 377] width 1505 height 754
